Goal: Transaction & Acquisition: Obtain resource

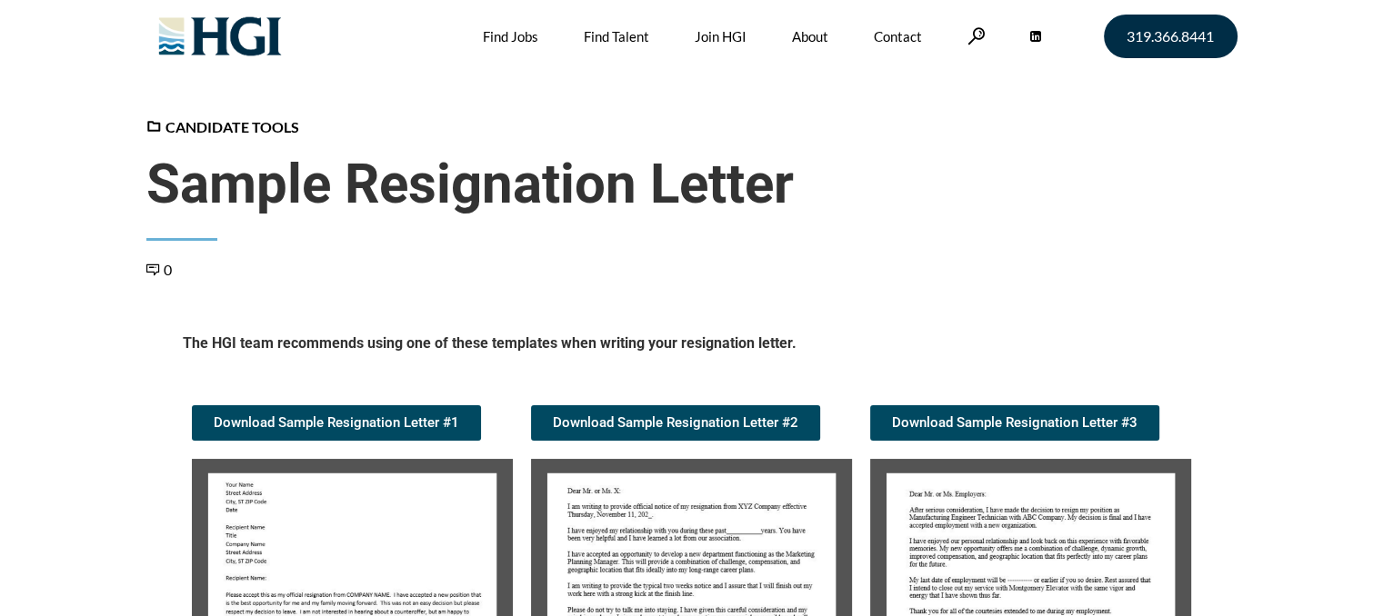
click at [1001, 539] on img at bounding box center [1030, 610] width 321 height 302
click at [1091, 426] on span "Download Sample Resignation Letter #3" at bounding box center [1014, 423] width 245 height 14
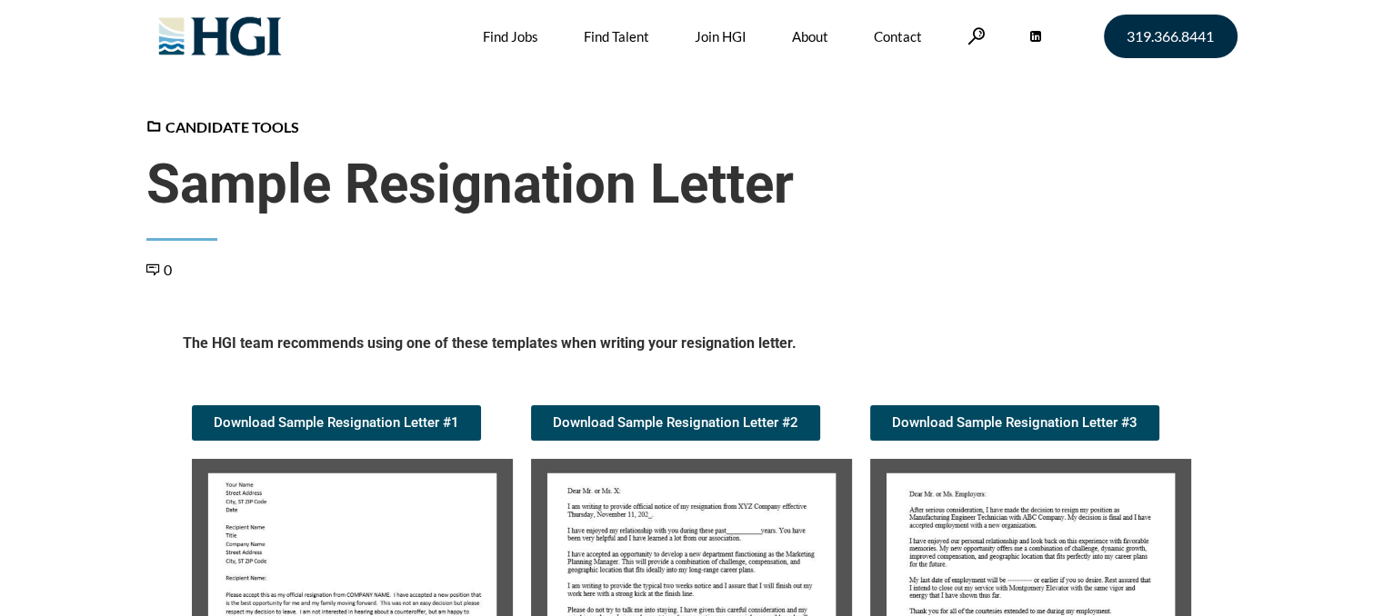
click at [562, 541] on img at bounding box center [691, 610] width 321 height 302
click at [638, 535] on img at bounding box center [691, 610] width 321 height 302
click at [715, 543] on img at bounding box center [691, 610] width 321 height 302
click at [705, 423] on span "Download Sample Resignation Letter #2" at bounding box center [675, 423] width 245 height 14
